Goal: Information Seeking & Learning: Understand process/instructions

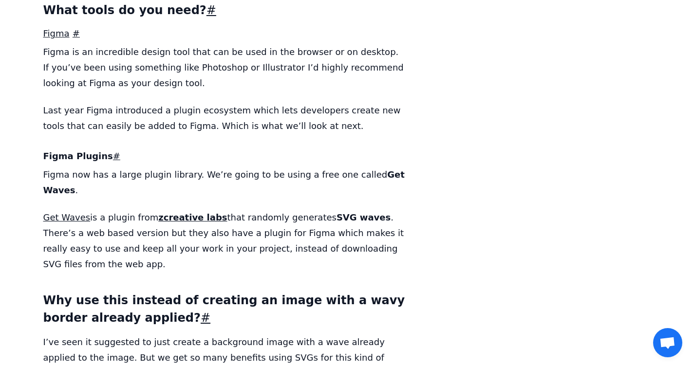
scroll to position [1368, 0]
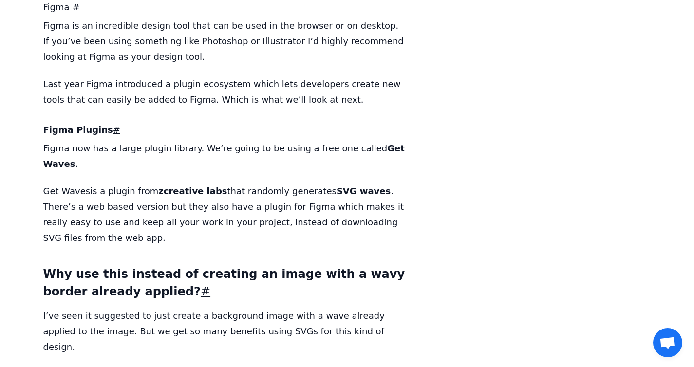
click at [256, 76] on p "Last year Figma introduced a plugin ecosystem which lets developers create new …" at bounding box center [224, 91] width 362 height 31
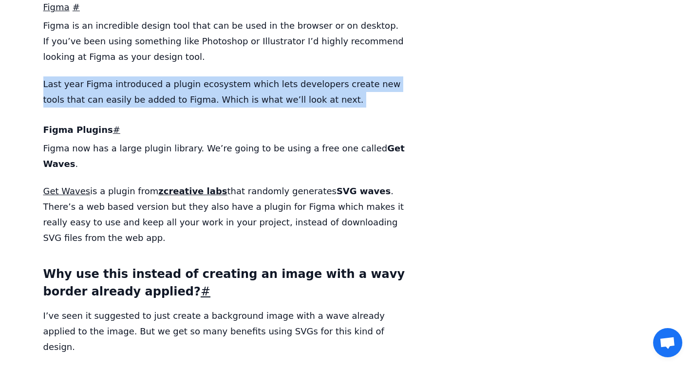
click at [294, 76] on p "Last year Figma introduced a plugin ecosystem which lets developers create new …" at bounding box center [224, 91] width 362 height 31
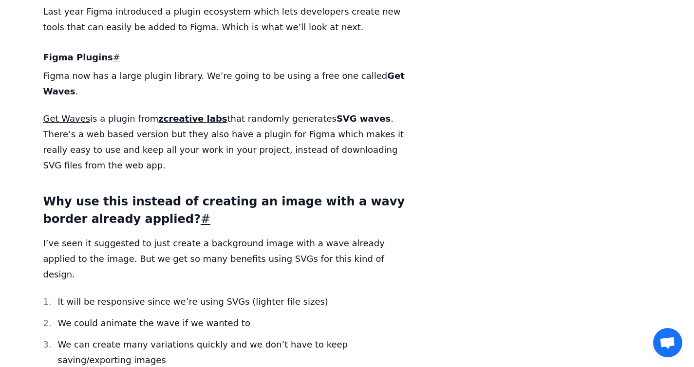
scroll to position [1442, 0]
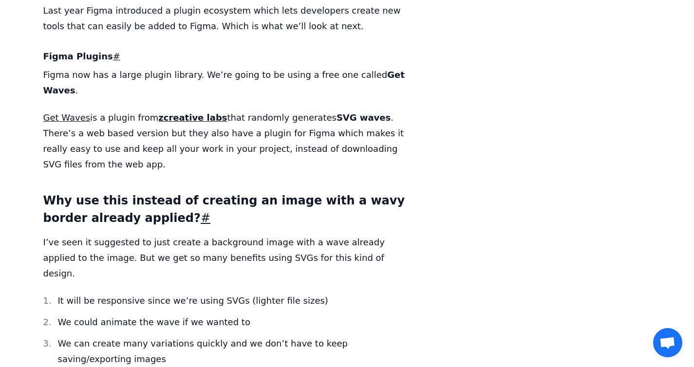
click at [253, 110] on p "Get Waves is a plugin from zcreative labs that randomly generates SVG waves . T…" at bounding box center [224, 141] width 362 height 62
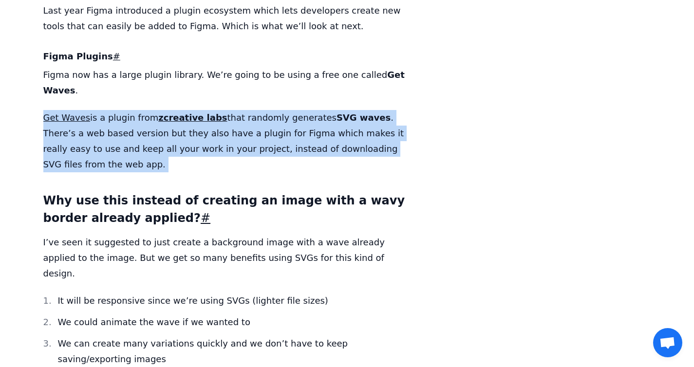
click at [256, 110] on p "Get Waves is a plugin from zcreative labs that randomly generates SVG waves . T…" at bounding box center [224, 141] width 362 height 62
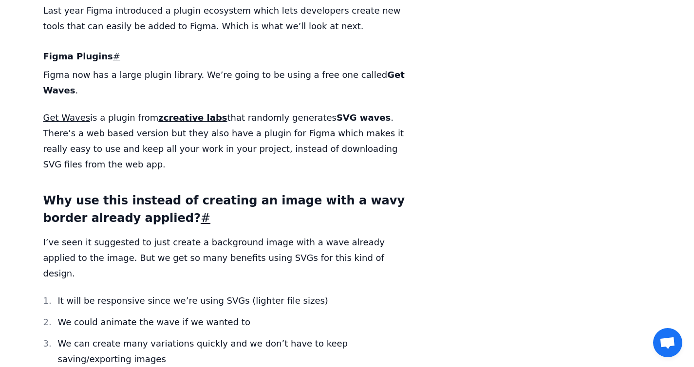
click at [256, 110] on p "Get Waves is a plugin from zcreative labs that randomly generates SVG waves . T…" at bounding box center [224, 141] width 362 height 62
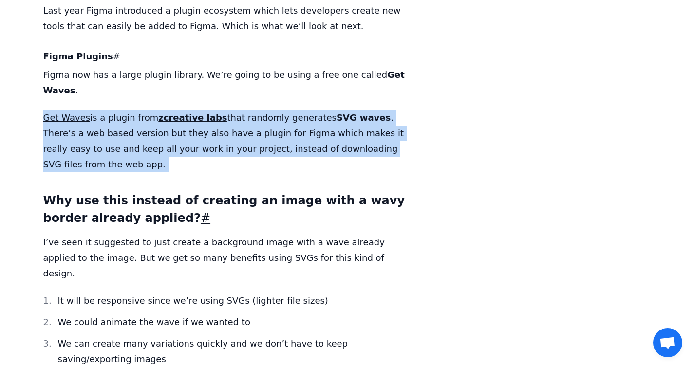
click at [264, 110] on p "Get Waves is a plugin from zcreative labs that randomly generates SVG waves . T…" at bounding box center [224, 141] width 362 height 62
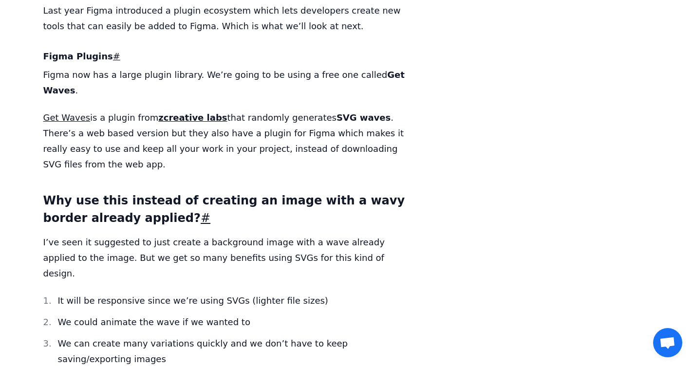
click at [264, 110] on p "Get Waves is a plugin from zcreative labs that randomly generates SVG waves . T…" at bounding box center [224, 141] width 362 height 62
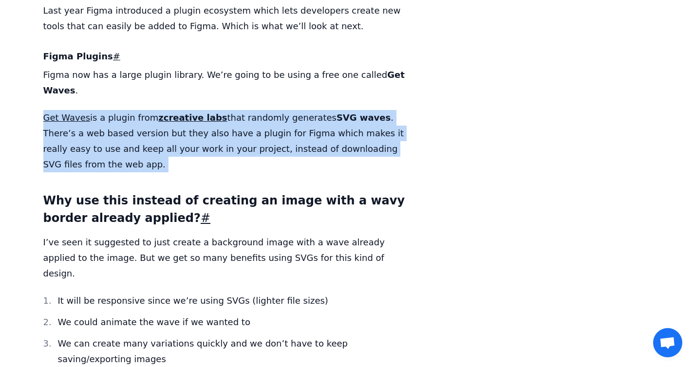
click at [264, 110] on p "Get Waves is a plugin from zcreative labs that randomly generates SVG waves . T…" at bounding box center [224, 141] width 362 height 62
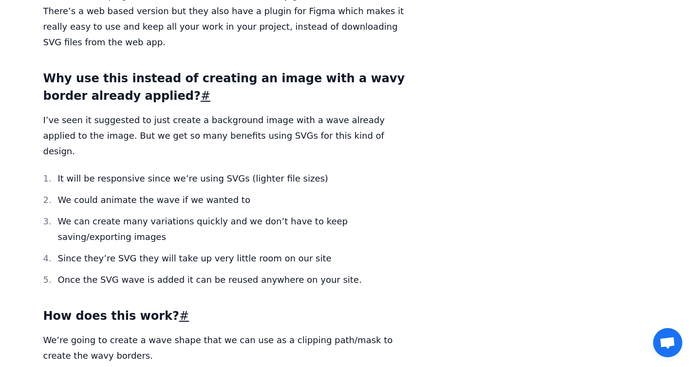
scroll to position [1566, 0]
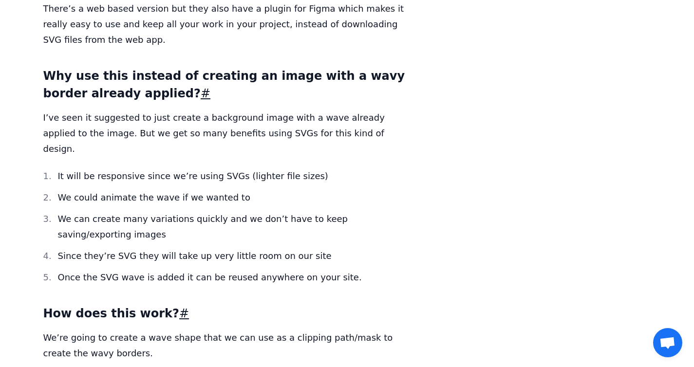
click at [241, 110] on p "I’ve seen it suggested to just create a background image with a wave already ap…" at bounding box center [224, 133] width 362 height 47
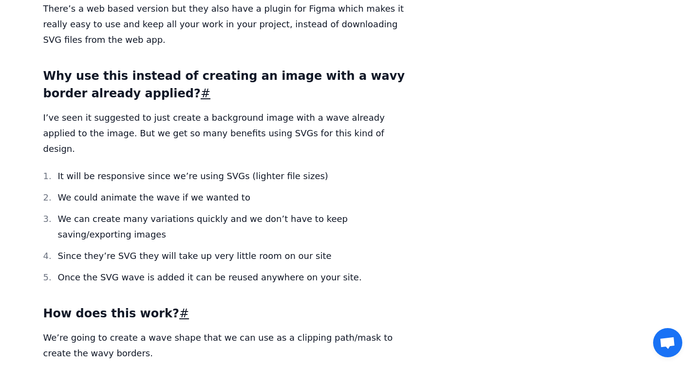
click at [262, 110] on p "I’ve seen it suggested to just create a background image with a wave already ap…" at bounding box center [224, 133] width 362 height 47
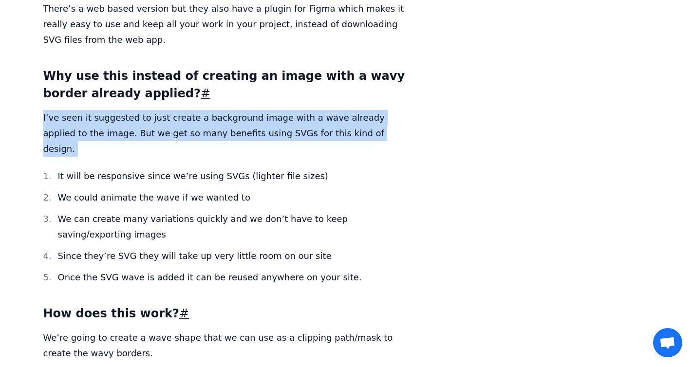
click at [221, 110] on p "I’ve seen it suggested to just create a background image with a wave already ap…" at bounding box center [224, 133] width 362 height 47
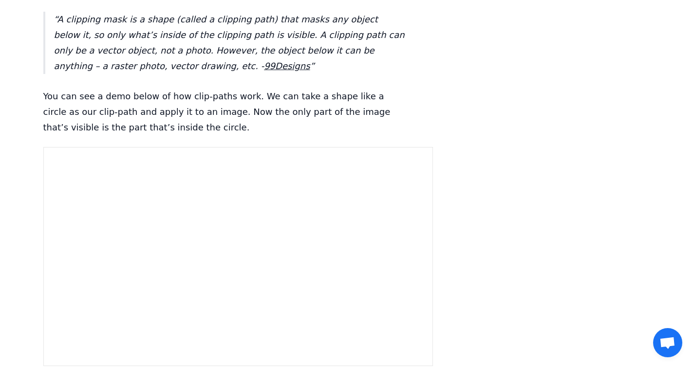
scroll to position [1955, 0]
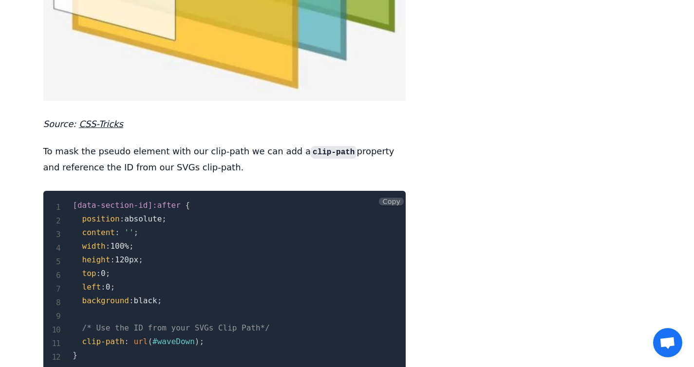
click at [320, 238] on pre "[data-section-id]:after { position : absolute ; content : '' ; width : 100% ; h…" at bounding box center [224, 280] width 362 height 179
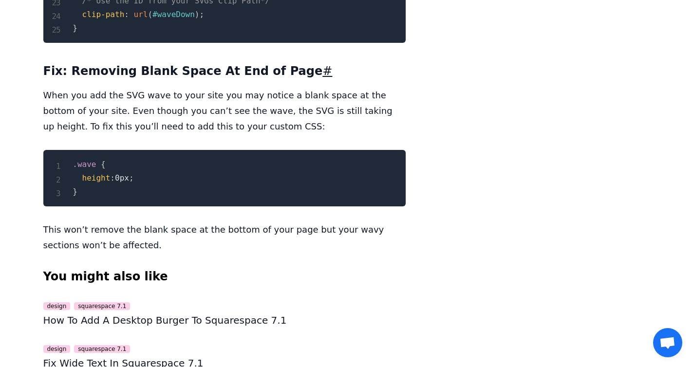
scroll to position [11639, 0]
